Goal: Information Seeking & Learning: Learn about a topic

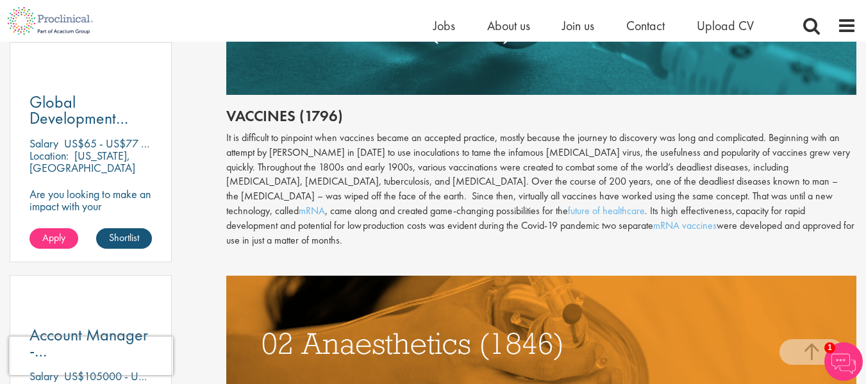
scroll to position [730, 0]
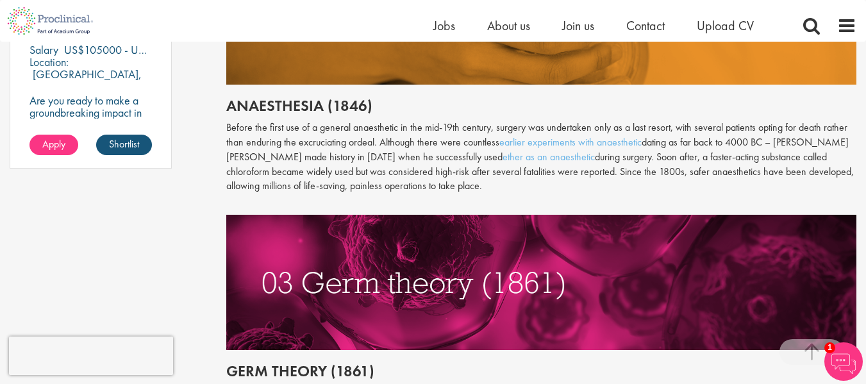
scroll to position [993, 0]
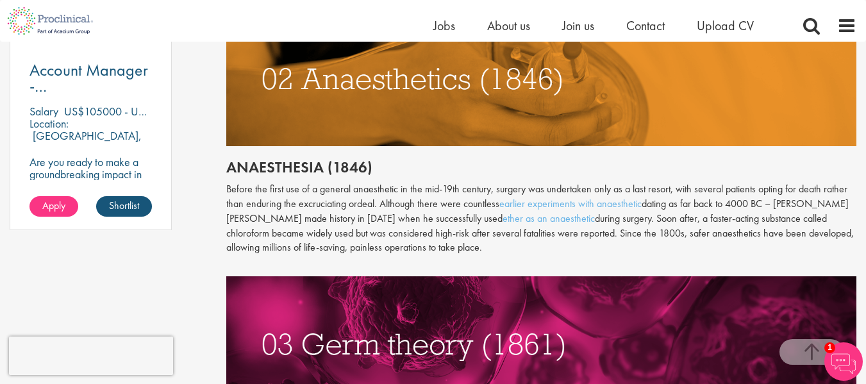
drag, startPoint x: 202, startPoint y: 115, endPoint x: 462, endPoint y: 193, distance: 271.2
click at [230, 159] on h2 "Anaesthesia (1846)" at bounding box center [541, 167] width 630 height 17
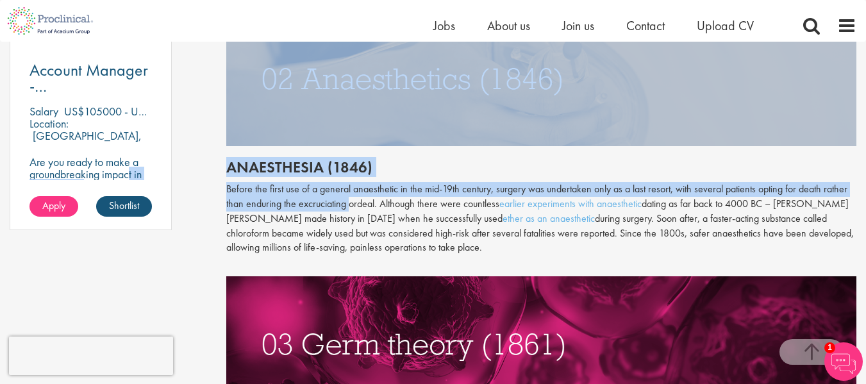
drag, startPoint x: 206, startPoint y: 143, endPoint x: 348, endPoint y: 183, distance: 147.4
click at [240, 159] on h2 "Anaesthesia (1846)" at bounding box center [541, 167] width 630 height 17
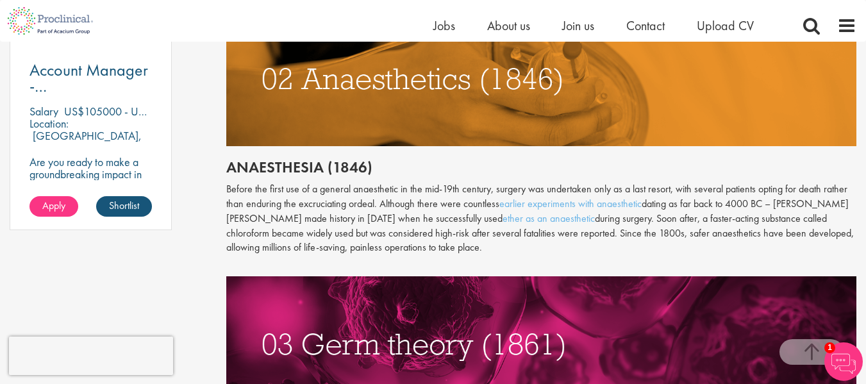
drag, startPoint x: 225, startPoint y: 153, endPoint x: 458, endPoint y: 232, distance: 246.0
copy div "Anaesthesia (1846) Before the first use of a [MEDICAL_DATA] in the mid-19th cen…"
